Goal: Check status: Check status

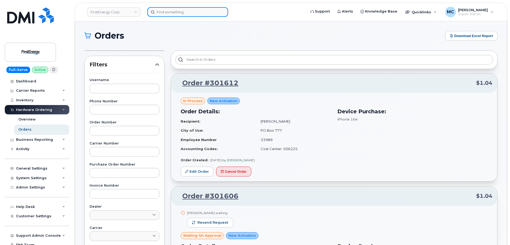
click at [207, 11] on input at bounding box center [187, 12] width 81 height 10
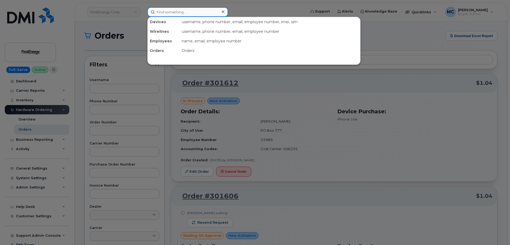
paste input "4844268059"
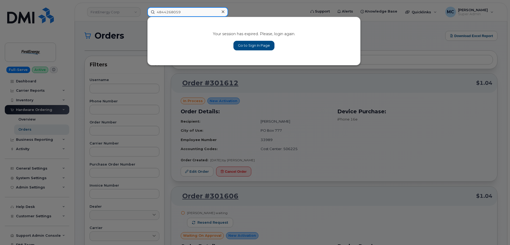
type input "4844268059"
click at [250, 44] on link "Go to Sign In Page" at bounding box center [254, 46] width 41 height 10
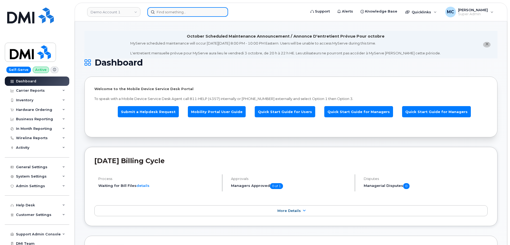
click at [181, 13] on input at bounding box center [187, 12] width 81 height 10
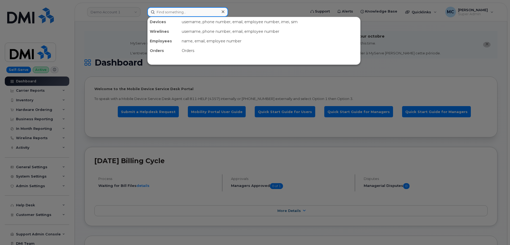
paste input "4844268059"
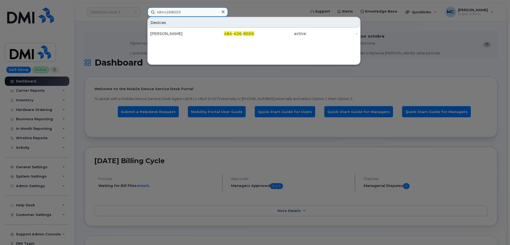
type input "4844268059"
drag, startPoint x: 235, startPoint y: 34, endPoint x: 282, endPoint y: 81, distance: 66.4
click at [235, 34] on span "426" at bounding box center [238, 33] width 8 height 5
